Goal: Navigation & Orientation: Find specific page/section

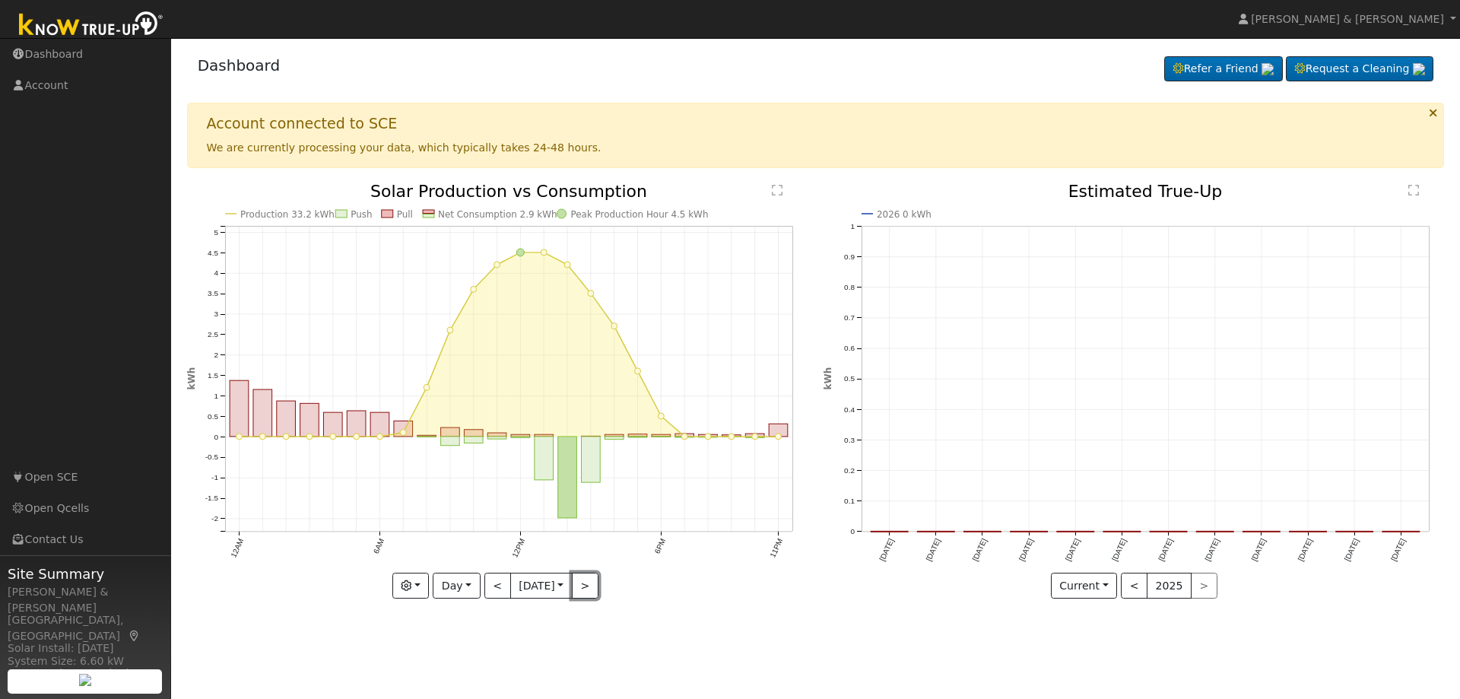
click at [585, 586] on button ">" at bounding box center [585, 585] width 27 height 26
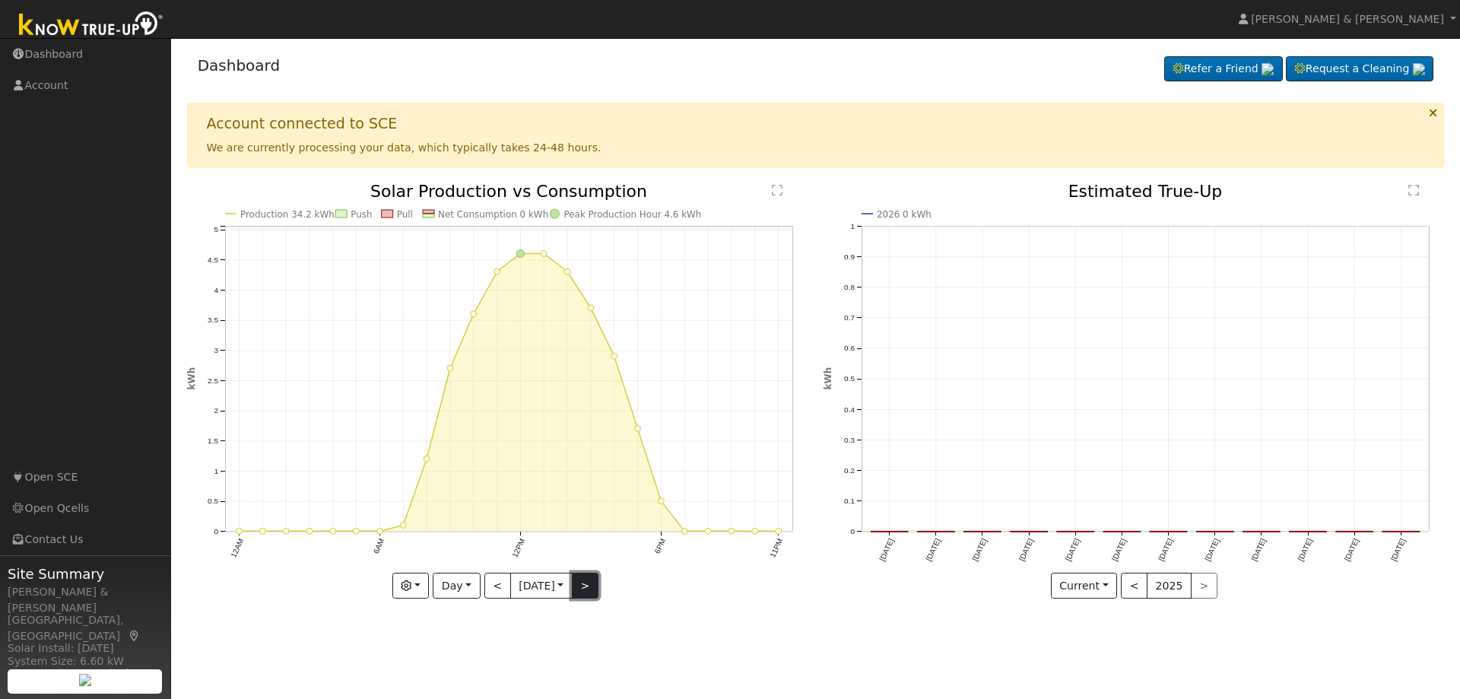
click at [588, 587] on button ">" at bounding box center [585, 585] width 27 height 26
click at [499, 588] on button "<" at bounding box center [497, 585] width 27 height 26
click at [585, 582] on button ">" at bounding box center [585, 585] width 27 height 26
click at [493, 585] on button "<" at bounding box center [497, 585] width 27 height 26
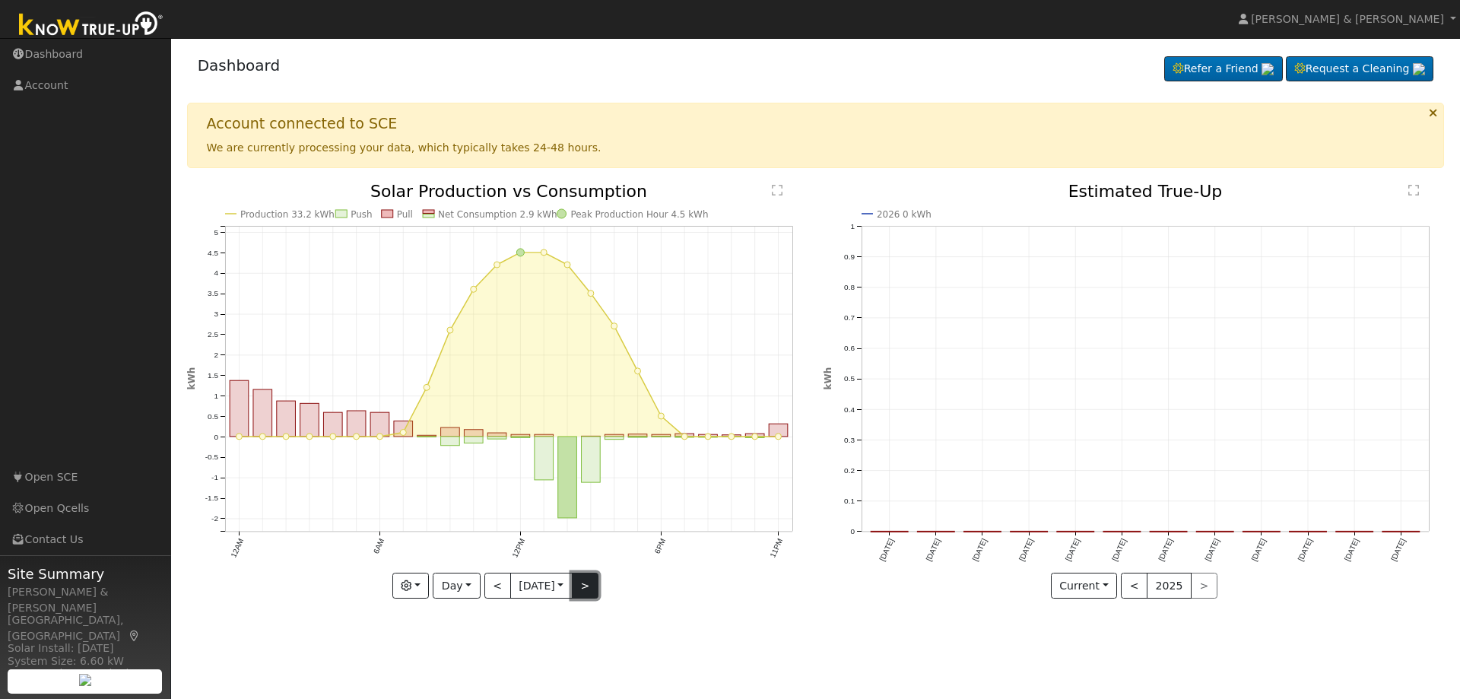
click at [594, 581] on button ">" at bounding box center [585, 585] width 27 height 26
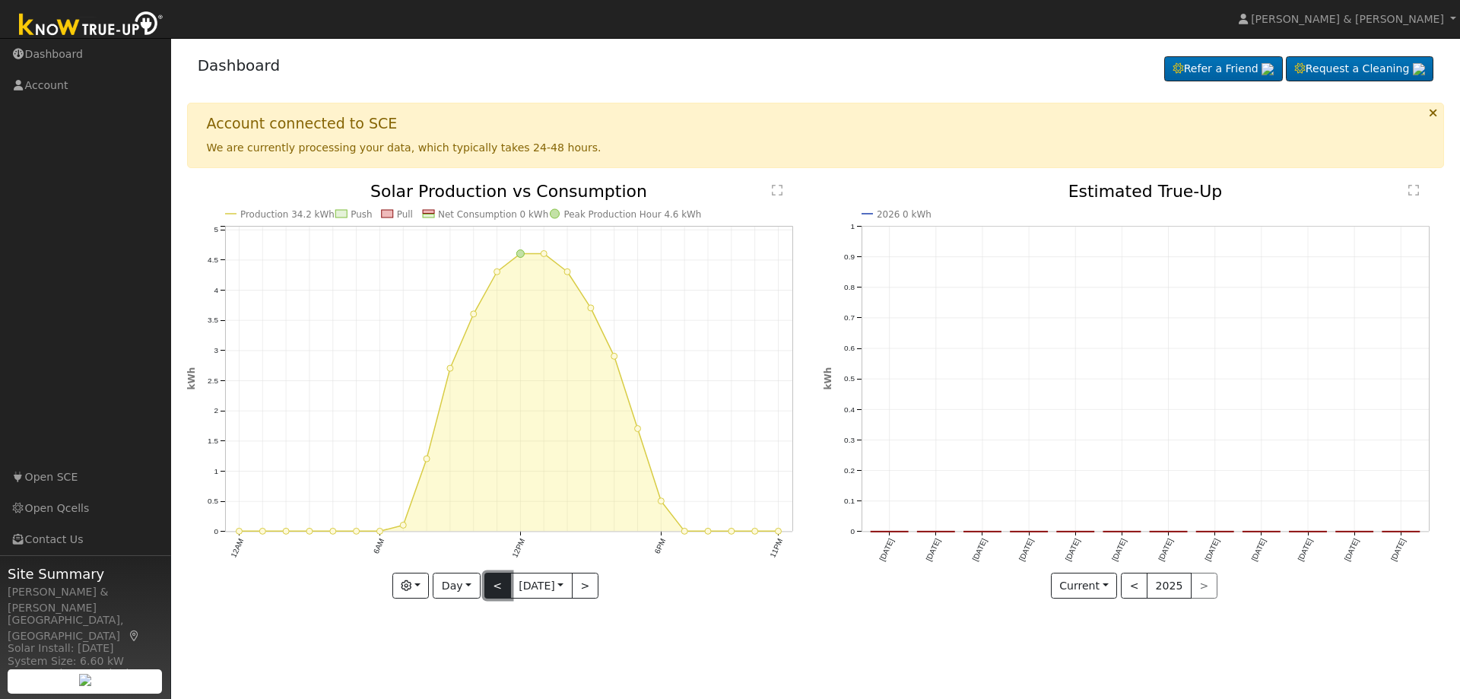
click at [496, 587] on button "<" at bounding box center [497, 585] width 27 height 26
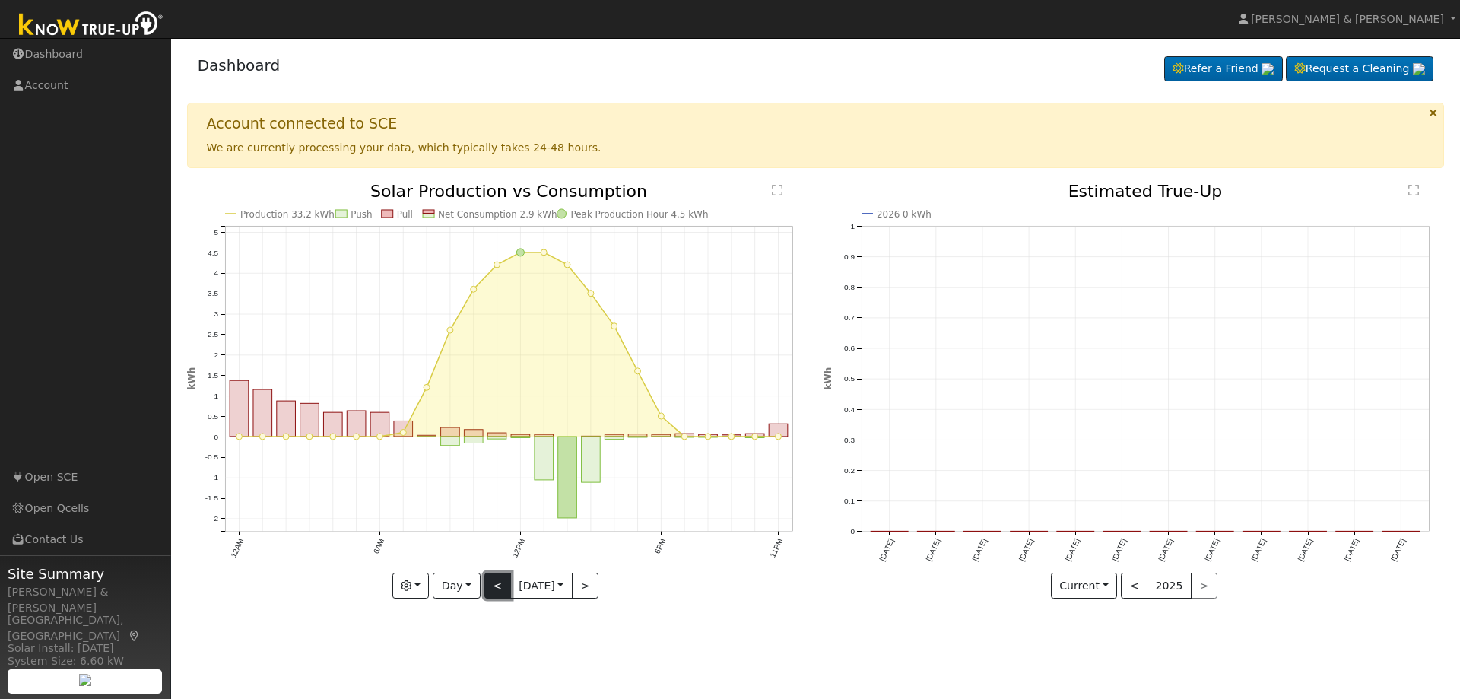
click at [496, 587] on button "<" at bounding box center [497, 585] width 27 height 26
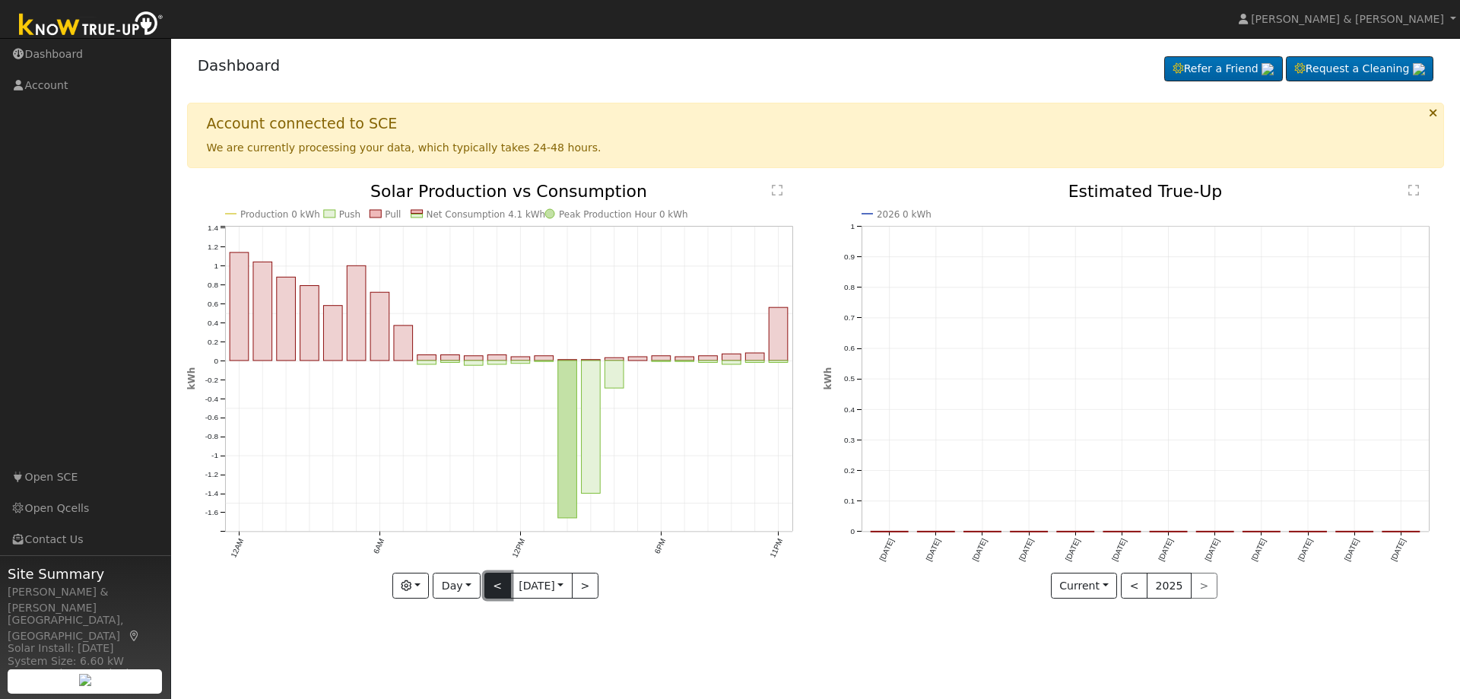
click at [496, 587] on button "<" at bounding box center [497, 585] width 27 height 26
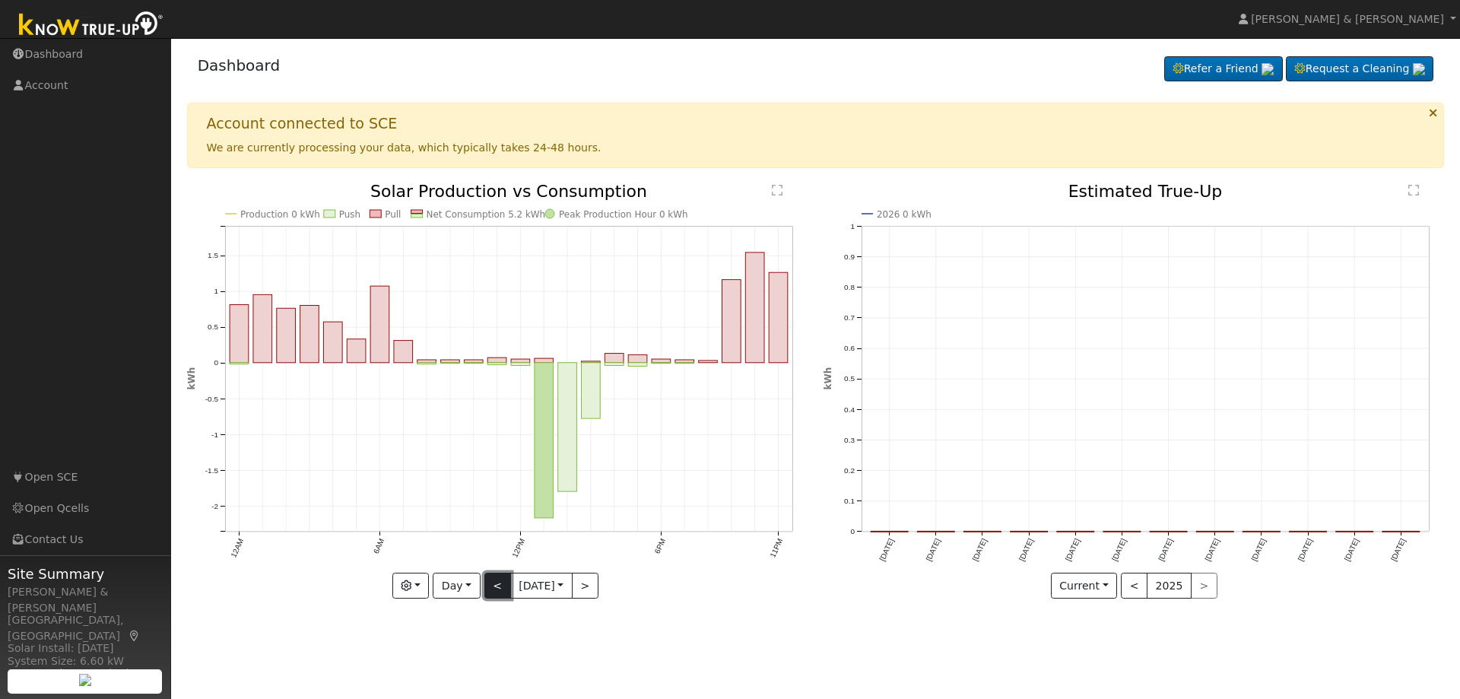
click at [494, 584] on button "<" at bounding box center [497, 585] width 27 height 26
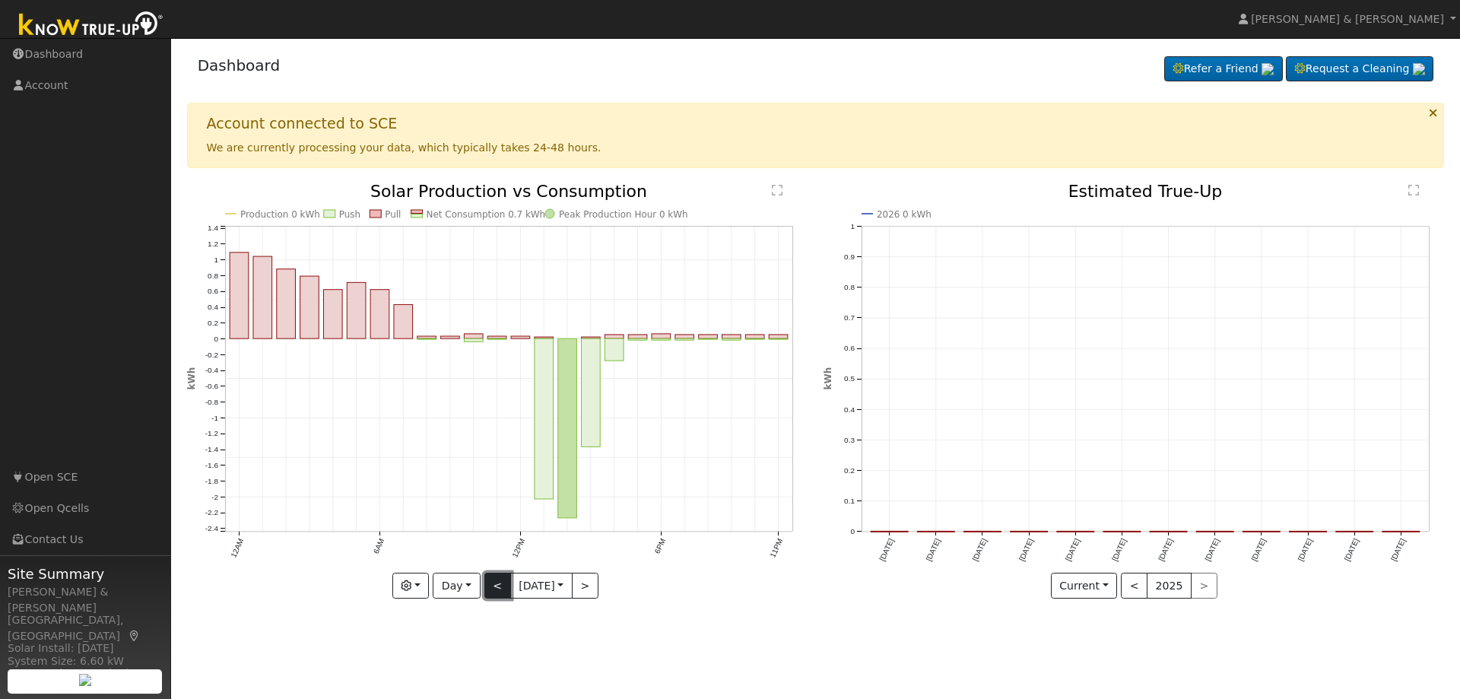
click at [494, 584] on button "<" at bounding box center [497, 585] width 27 height 26
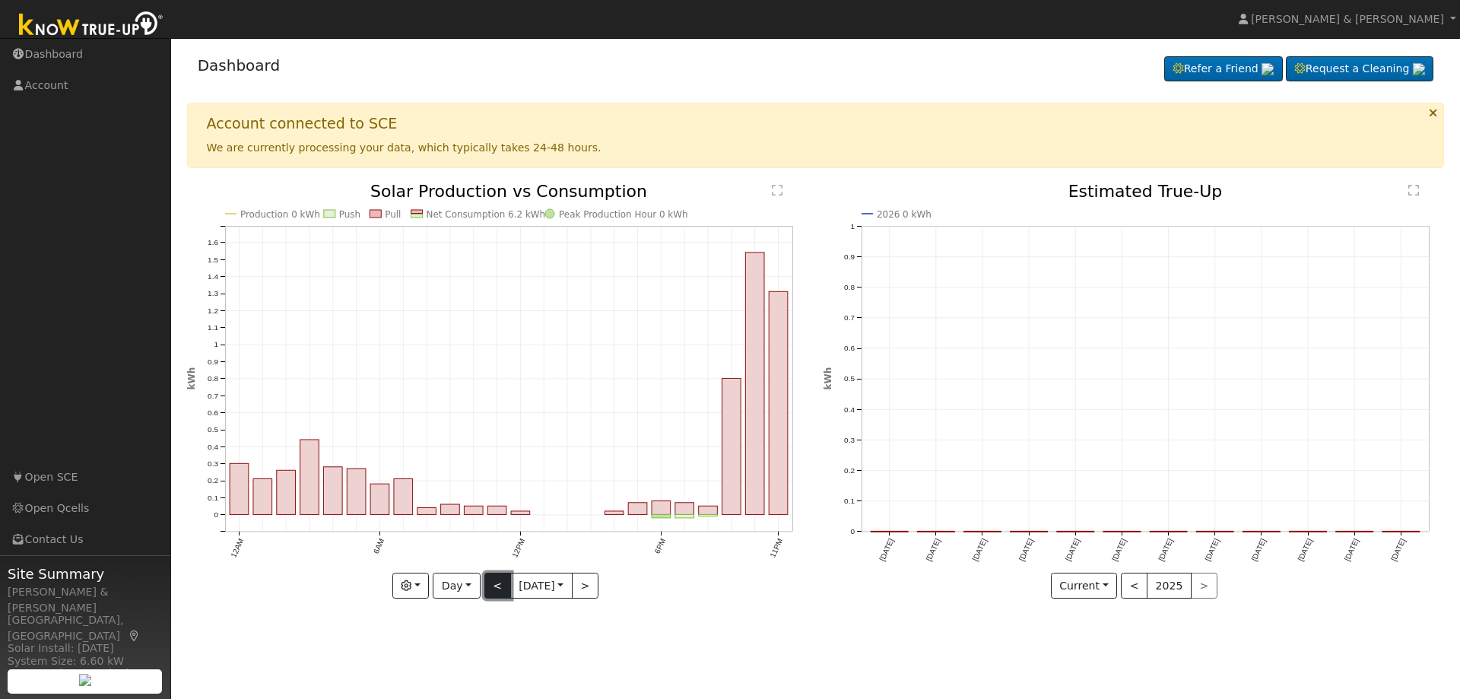
click at [493, 585] on button "<" at bounding box center [497, 585] width 27 height 26
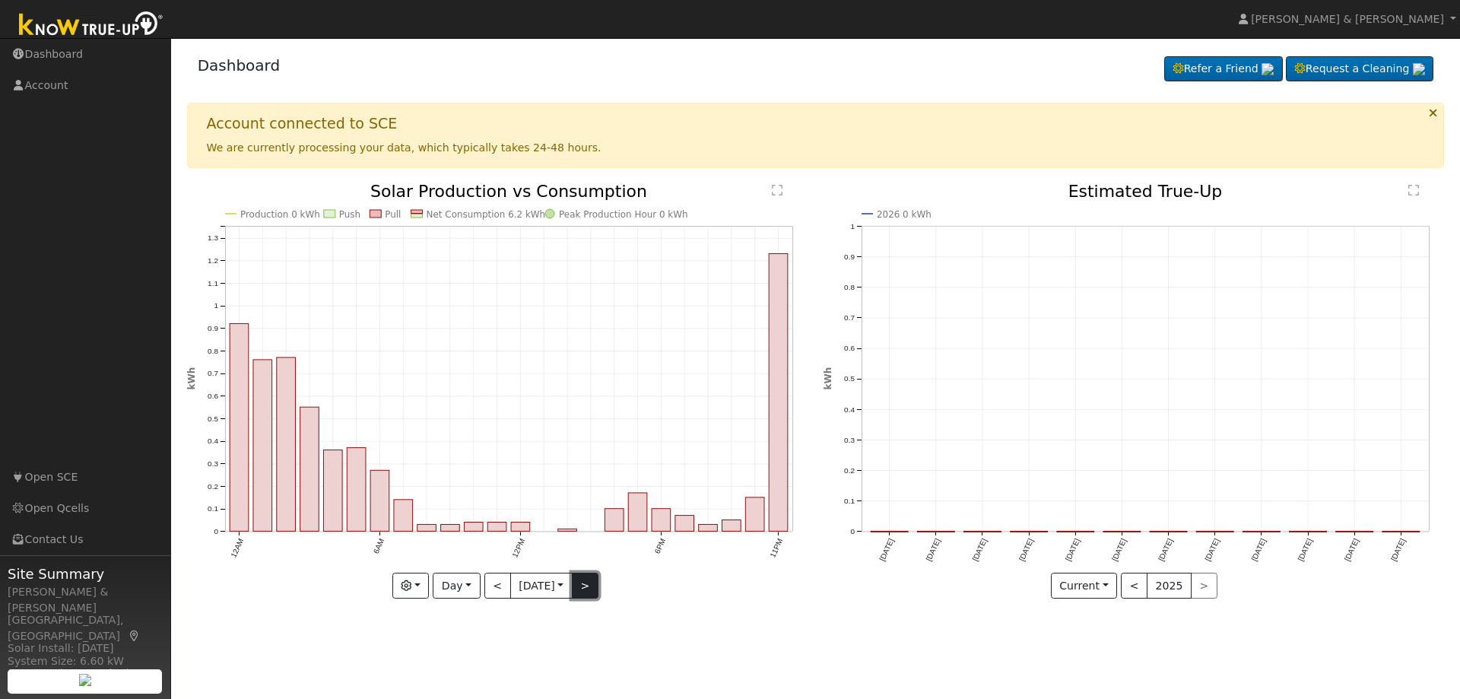
click at [594, 582] on button ">" at bounding box center [585, 585] width 27 height 26
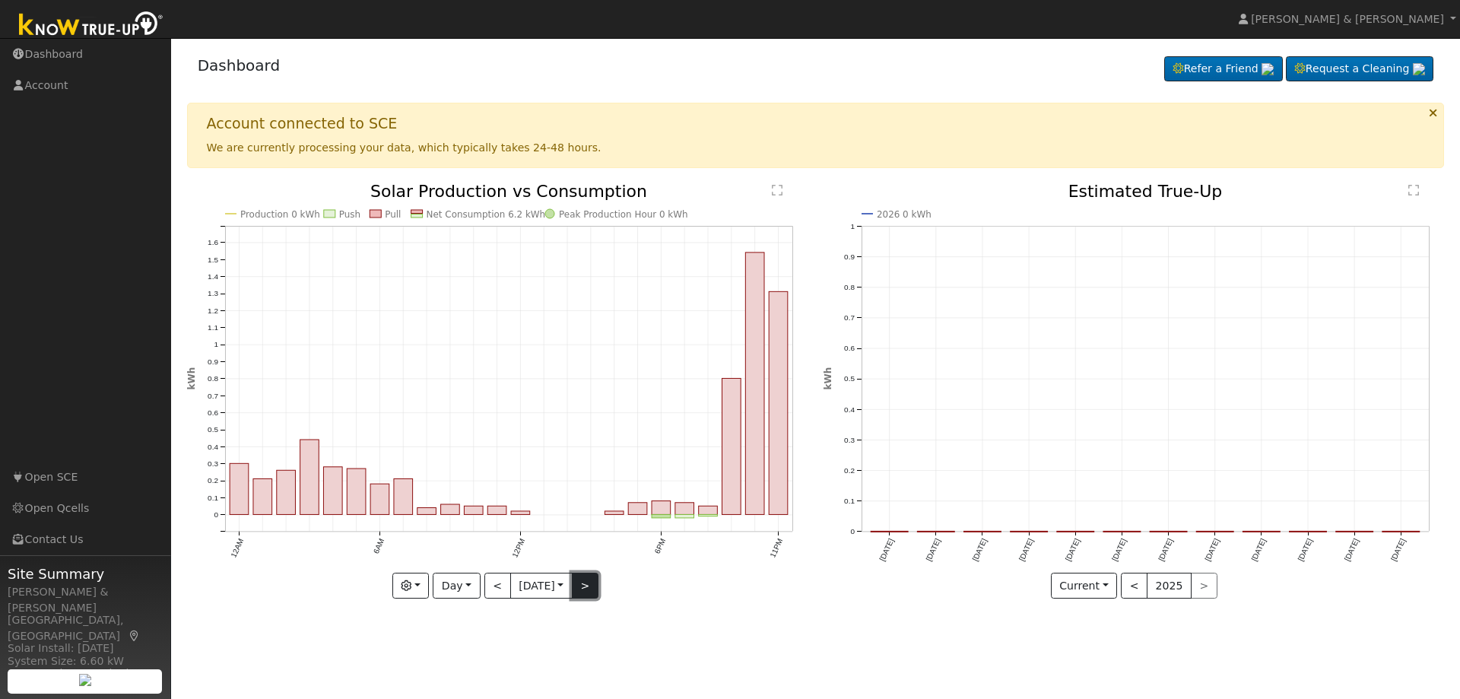
click at [594, 582] on button ">" at bounding box center [585, 585] width 27 height 26
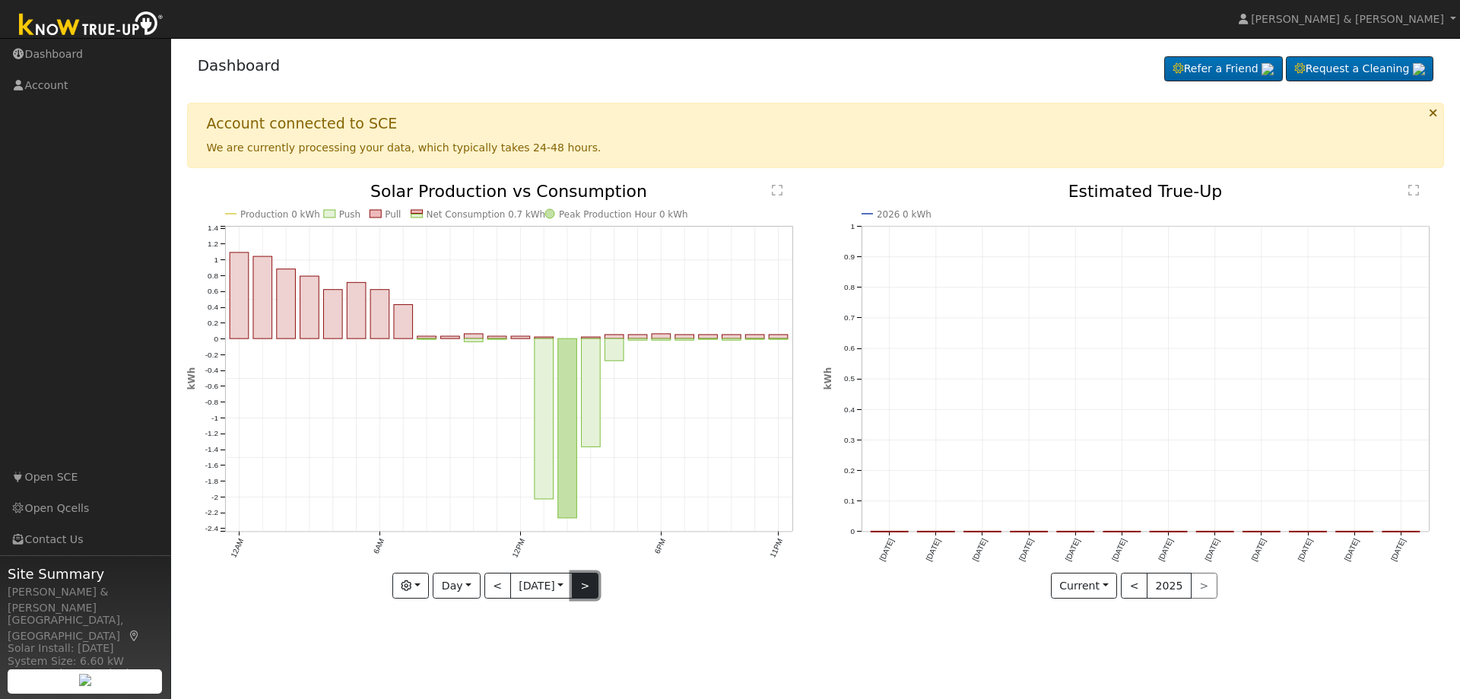
click at [589, 580] on button ">" at bounding box center [585, 585] width 27 height 26
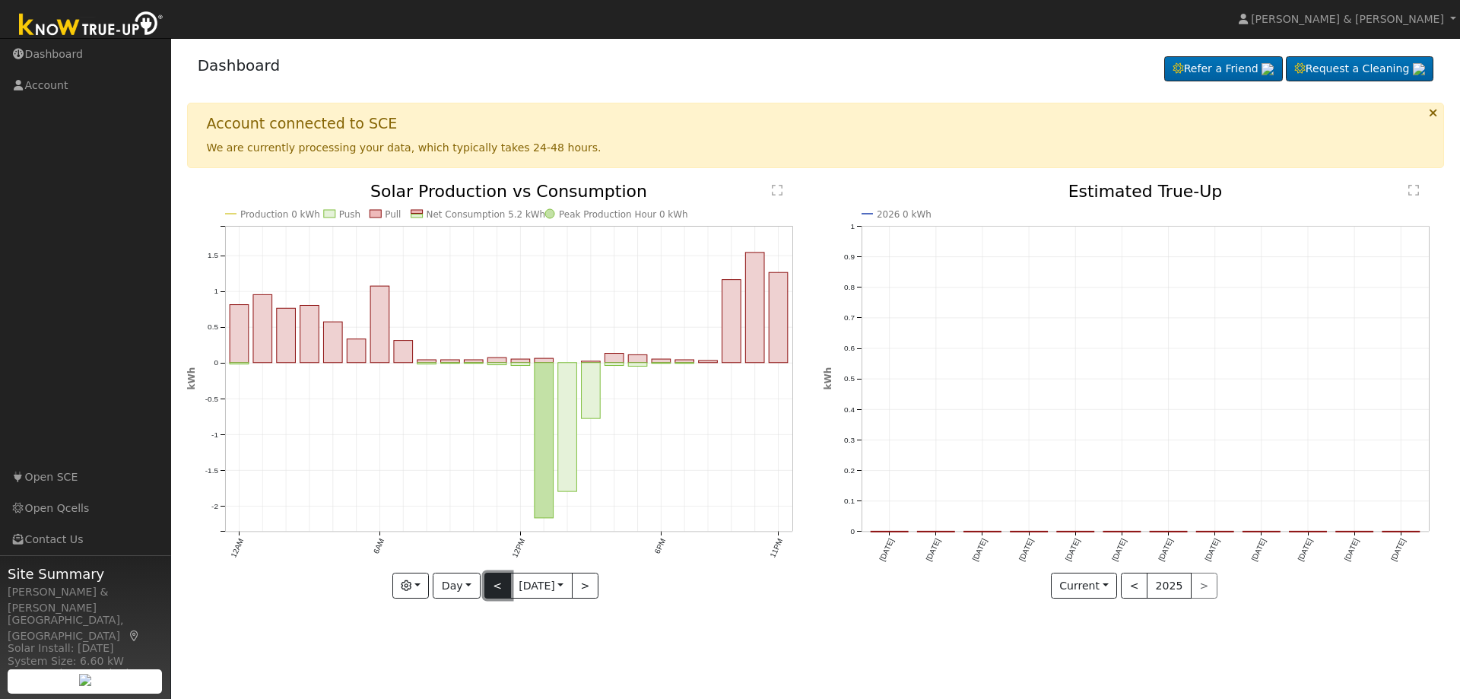
click at [493, 587] on button "<" at bounding box center [497, 585] width 27 height 26
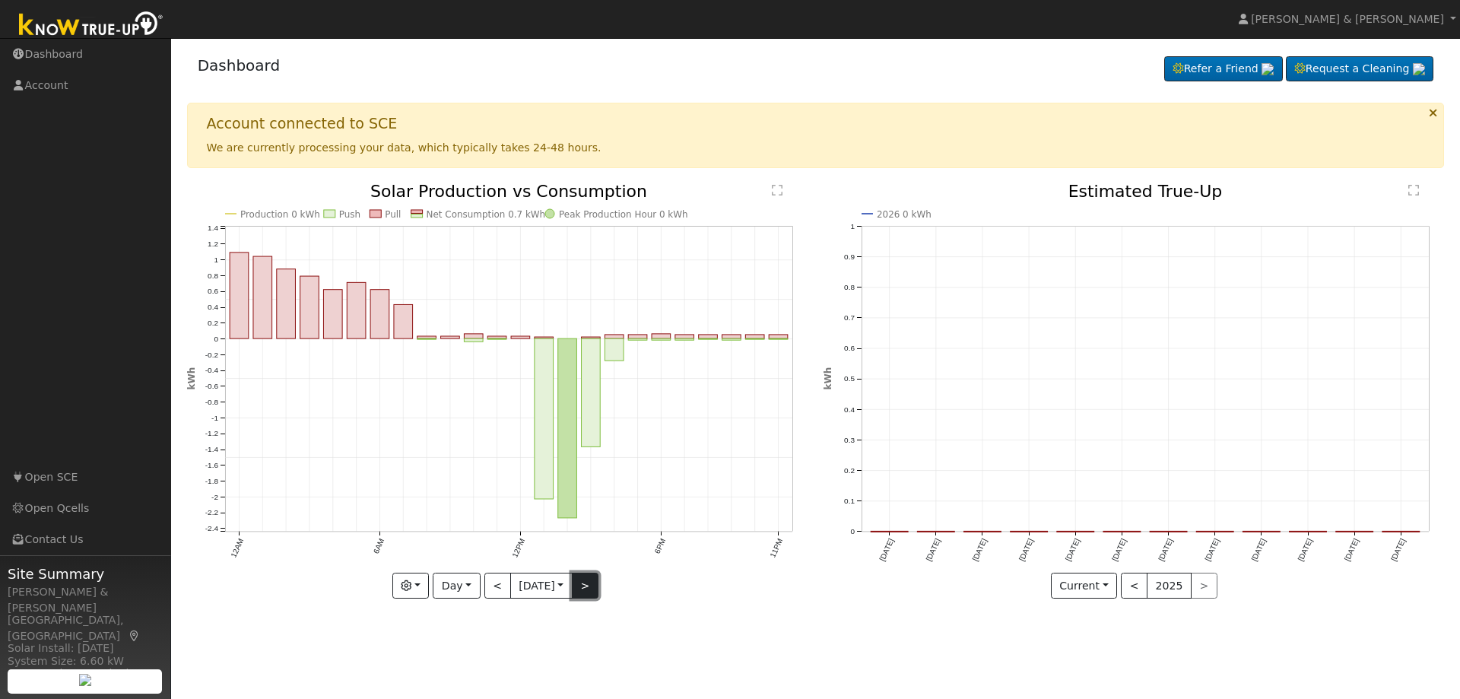
click at [578, 585] on button ">" at bounding box center [585, 585] width 27 height 26
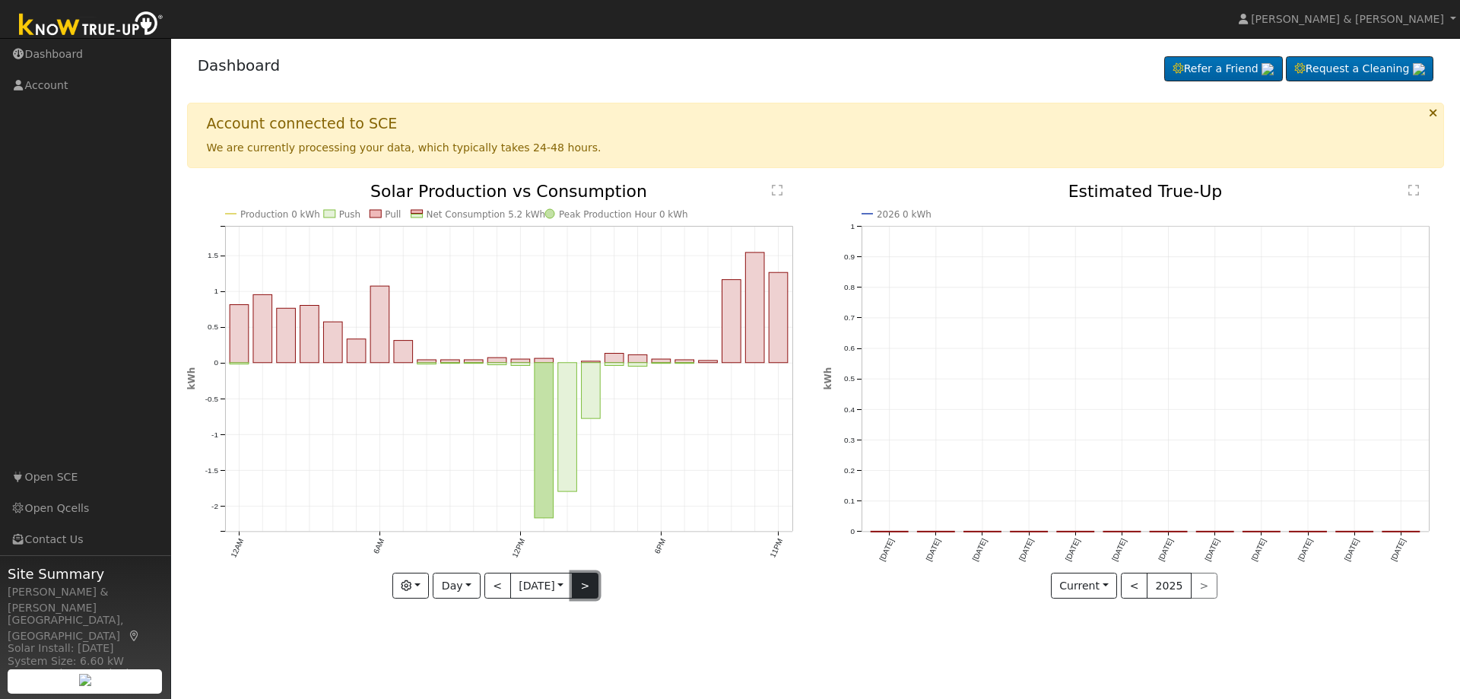
click at [582, 585] on button ">" at bounding box center [585, 585] width 27 height 26
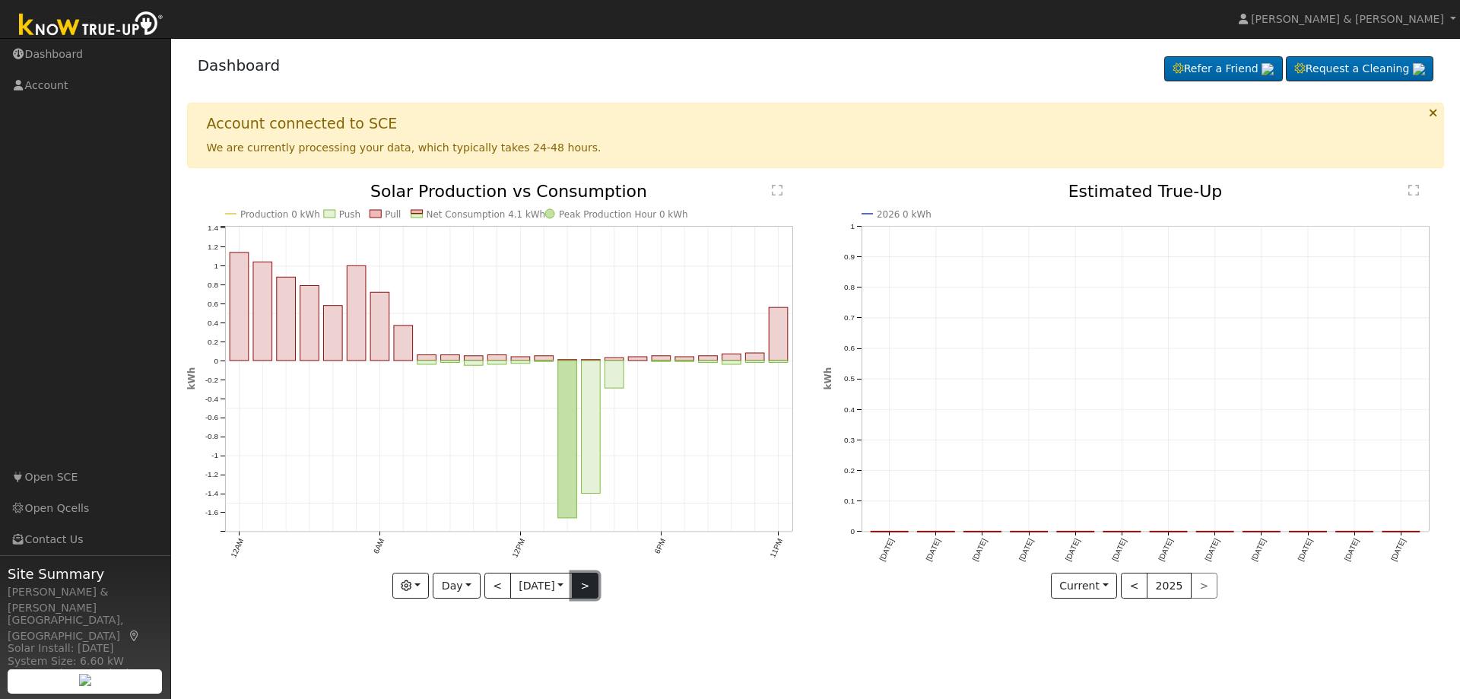
click at [585, 583] on button ">" at bounding box center [585, 585] width 27 height 26
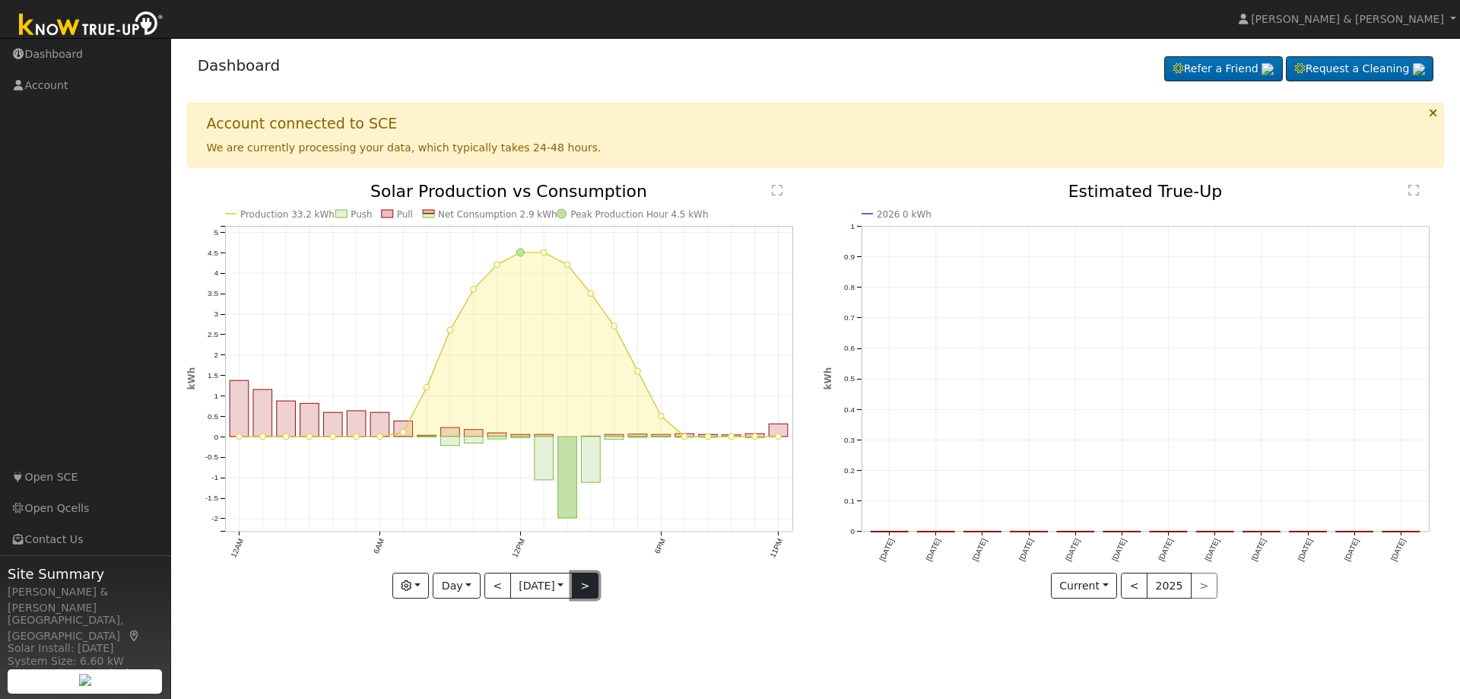
click at [585, 583] on button ">" at bounding box center [585, 585] width 27 height 26
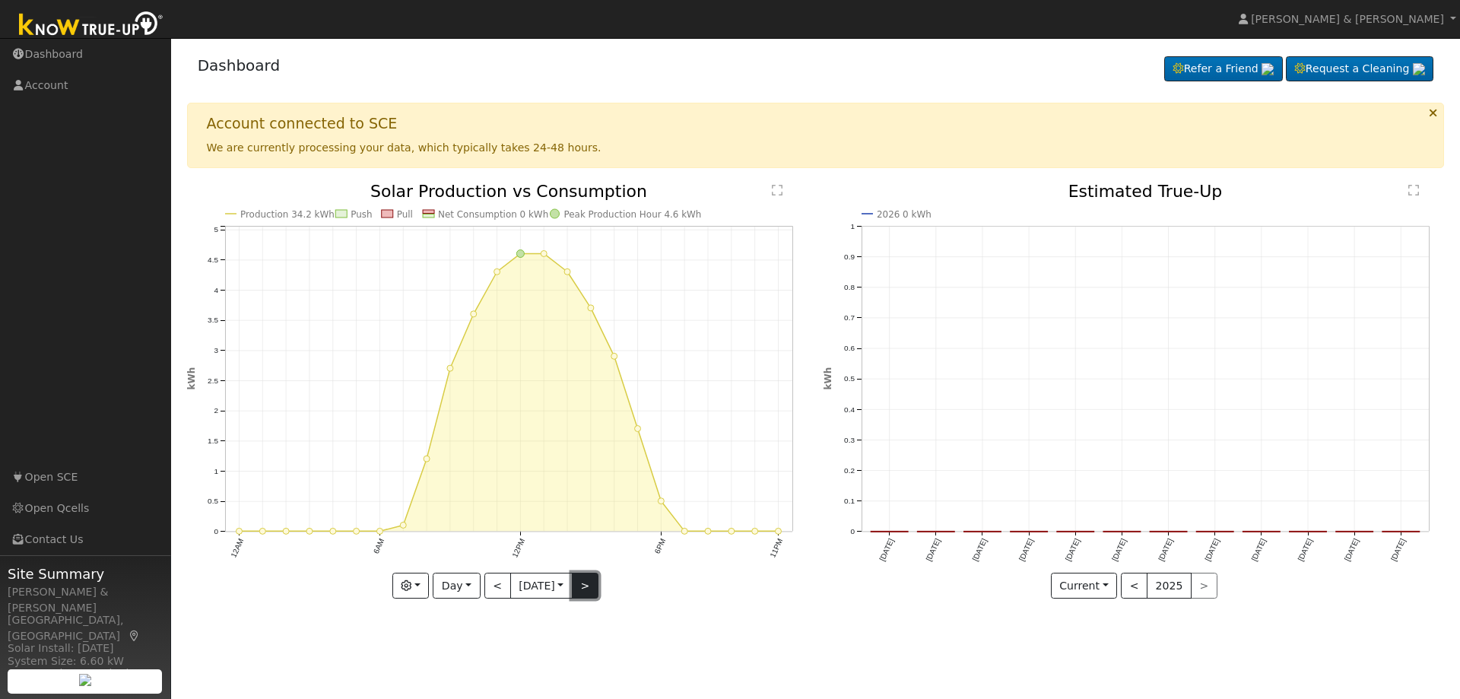
click at [585, 583] on button ">" at bounding box center [585, 585] width 27 height 26
type input "[DATE]"
